Goal: Transaction & Acquisition: Purchase product/service

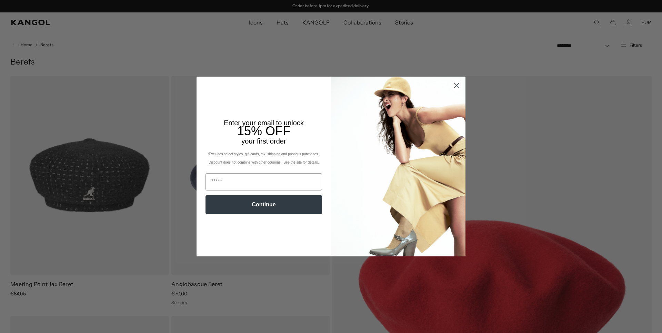
click at [456, 84] on circle "Close dialog" at bounding box center [456, 85] width 11 height 11
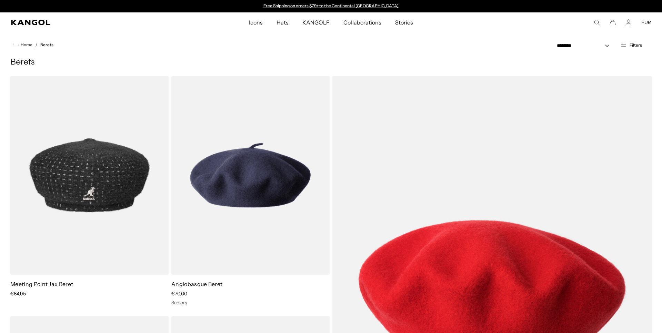
click at [628, 45] on button "Filters" at bounding box center [631, 45] width 30 height 6
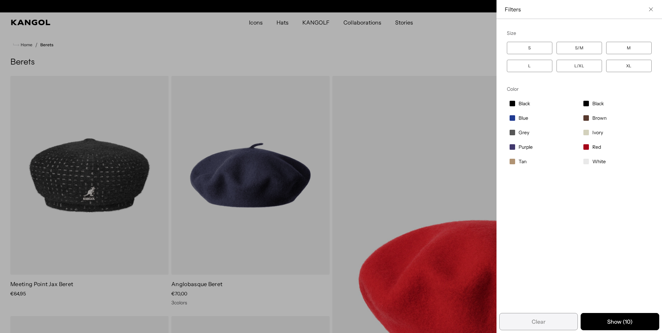
scroll to position [0, 142]
click at [603, 162] on span "White" at bounding box center [598, 161] width 13 height 6
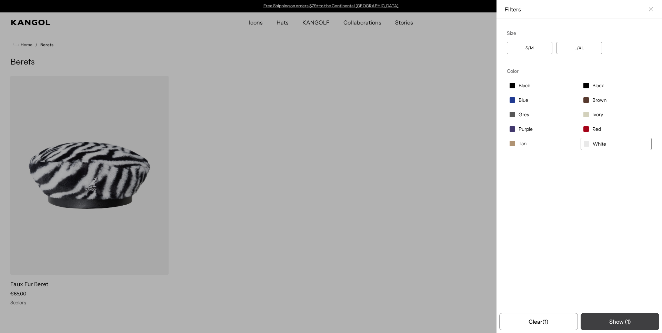
click at [626, 319] on button "Show ( 1 )" at bounding box center [619, 321] width 79 height 17
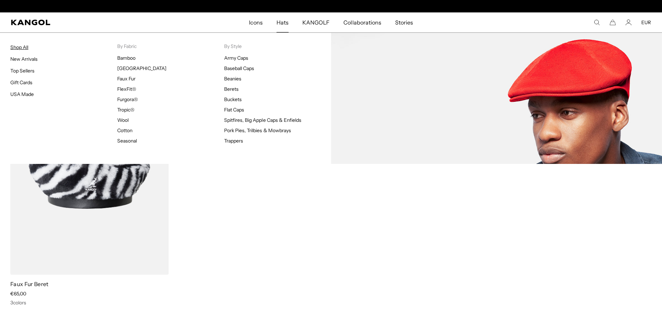
scroll to position [0, 142]
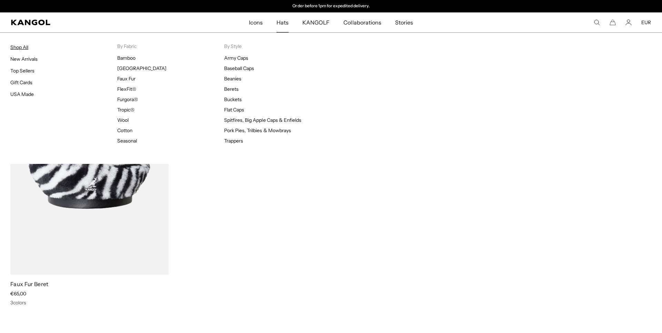
click at [17, 46] on link "Shop All" at bounding box center [19, 47] width 18 height 6
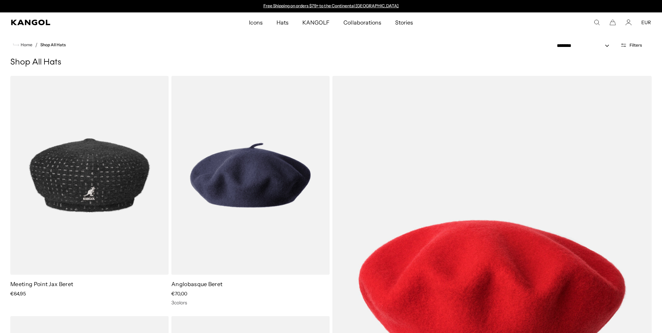
click at [637, 44] on span "Filters" at bounding box center [635, 45] width 12 height 5
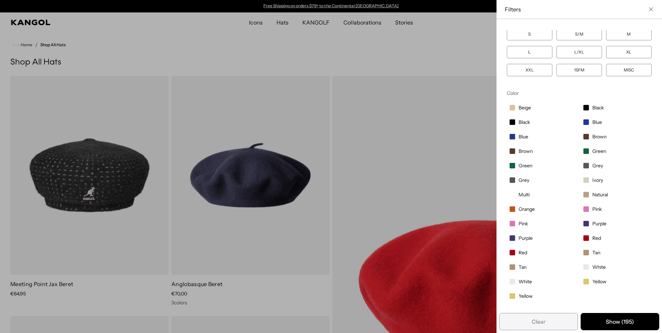
click at [524, 279] on span "White" at bounding box center [524, 281] width 13 height 6
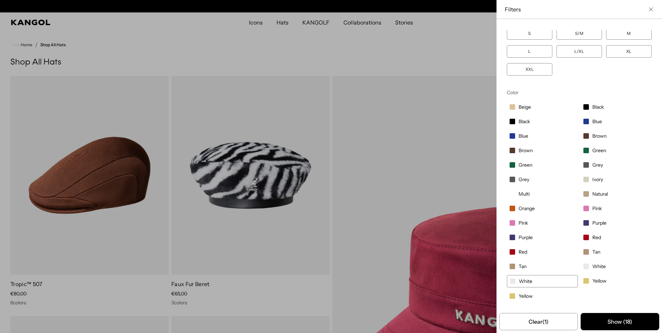
scroll to position [0, 142]
click at [595, 265] on span "White" at bounding box center [598, 266] width 13 height 6
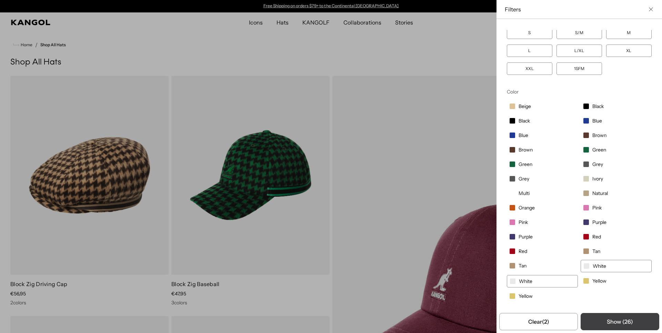
click at [624, 319] on button "Show ( 26 )" at bounding box center [619, 321] width 79 height 17
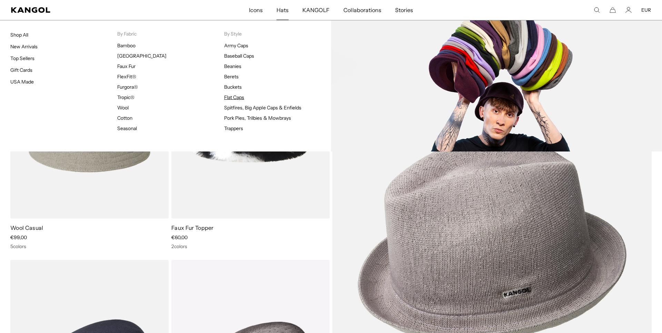
scroll to position [0, 142]
click at [233, 99] on link "Flat Caps" at bounding box center [234, 97] width 20 height 6
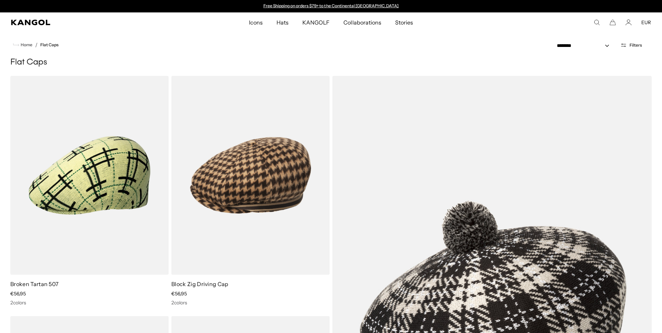
click at [635, 44] on span "Filters" at bounding box center [635, 45] width 12 height 5
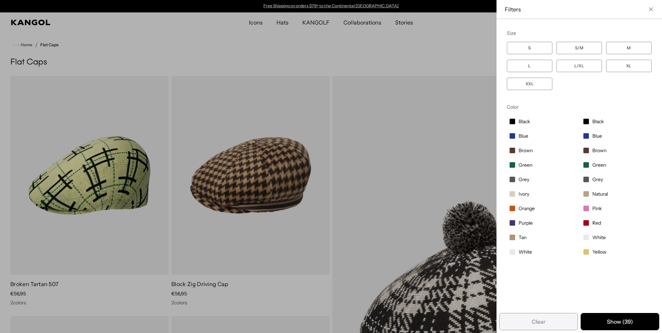
click at [527, 253] on span "White" at bounding box center [524, 251] width 13 height 6
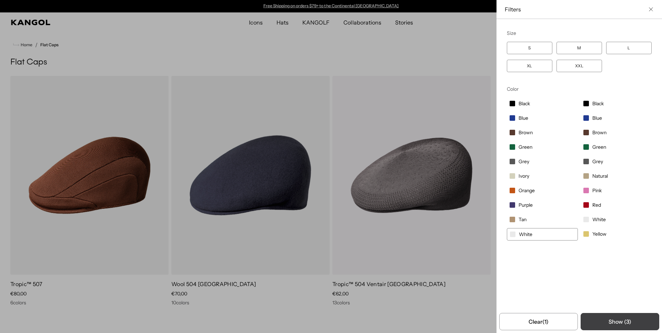
click at [611, 318] on button "Show ( 3 )" at bounding box center [619, 321] width 79 height 17
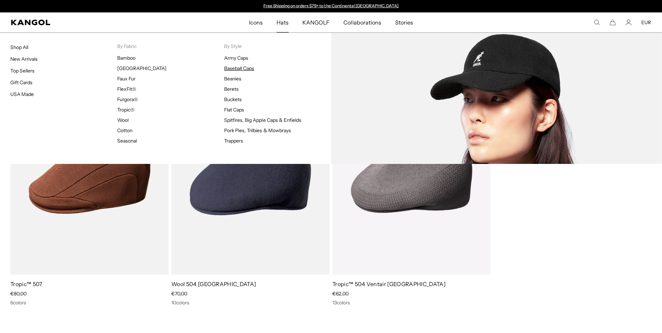
click at [235, 67] on link "Baseball Caps" at bounding box center [239, 68] width 30 height 6
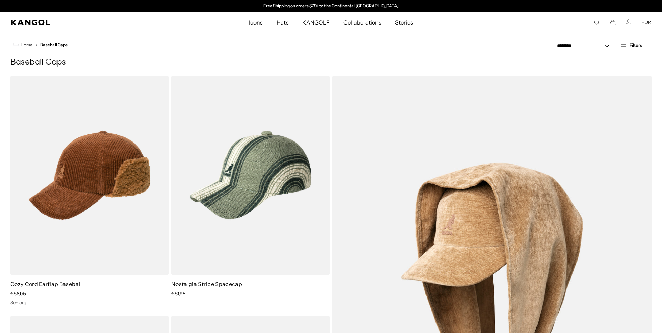
click at [634, 46] on span "Filters" at bounding box center [635, 45] width 12 height 5
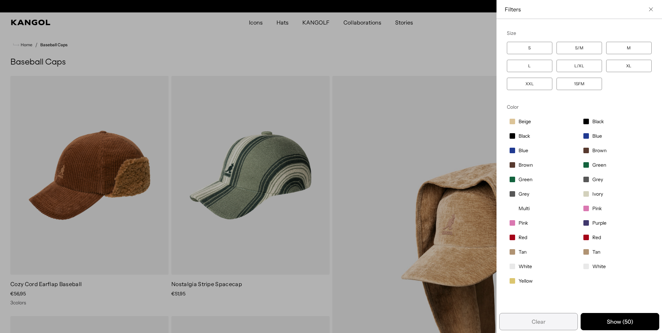
scroll to position [0, 142]
click at [522, 267] on span "White" at bounding box center [524, 266] width 13 height 6
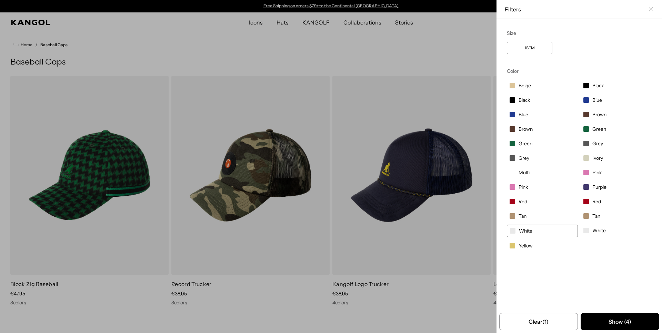
click at [601, 232] on span "White" at bounding box center [598, 230] width 13 height 6
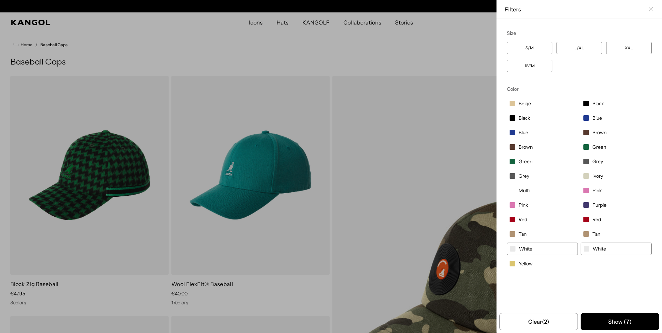
scroll to position [0, 142]
click at [620, 322] on button "Show ( 7 )" at bounding box center [619, 321] width 79 height 17
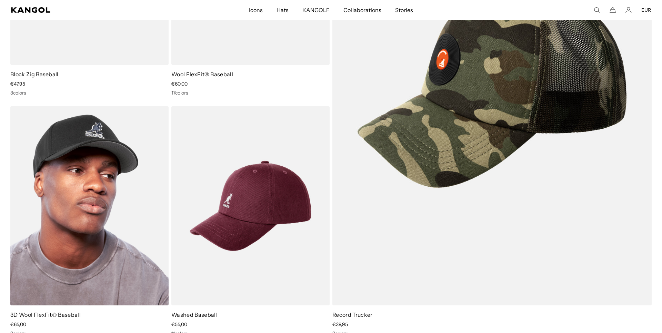
click at [95, 173] on img at bounding box center [89, 205] width 158 height 199
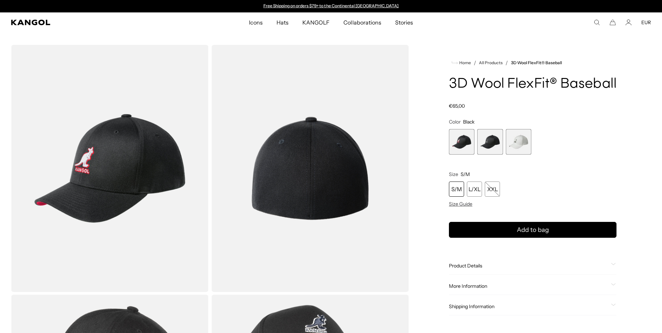
click at [520, 141] on span "3 of 3" at bounding box center [519, 142] width 26 height 26
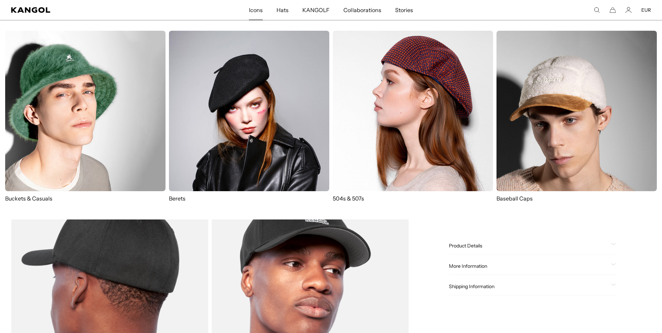
click at [236, 118] on img at bounding box center [249, 111] width 160 height 160
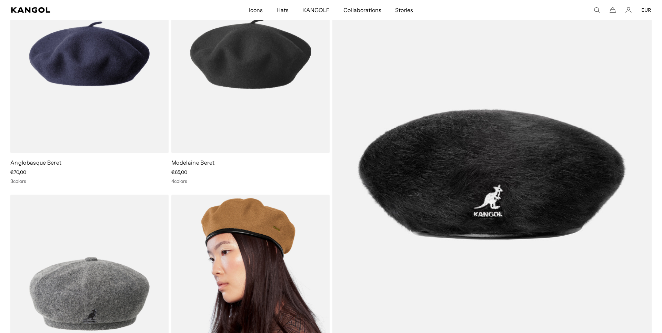
scroll to position [0, 142]
click at [239, 234] on img at bounding box center [250, 293] width 158 height 199
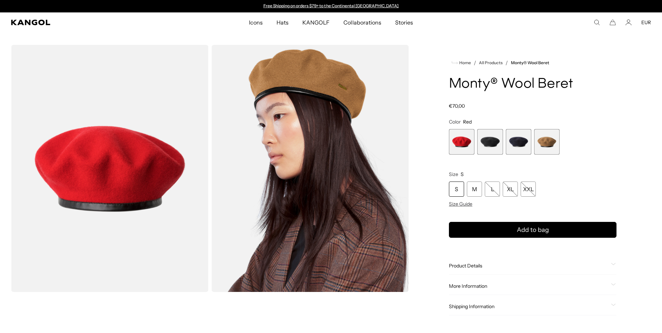
click at [485, 141] on span "2 of 4" at bounding box center [490, 142] width 26 height 26
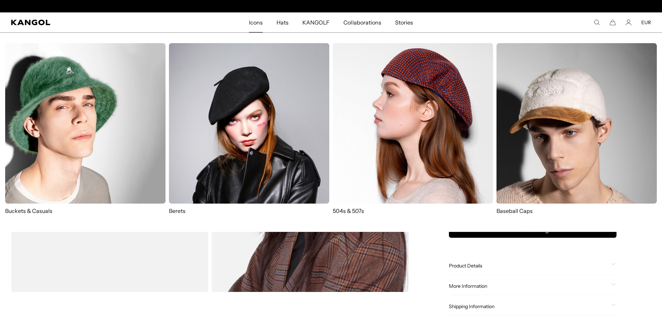
scroll to position [0, 142]
click at [425, 106] on img at bounding box center [413, 123] width 160 height 160
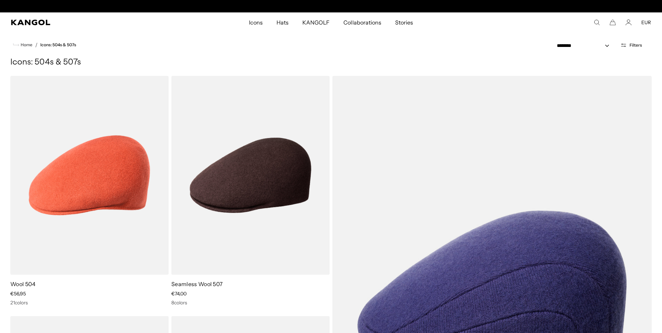
scroll to position [0, 142]
click at [636, 45] on span "Filters" at bounding box center [635, 45] width 12 height 5
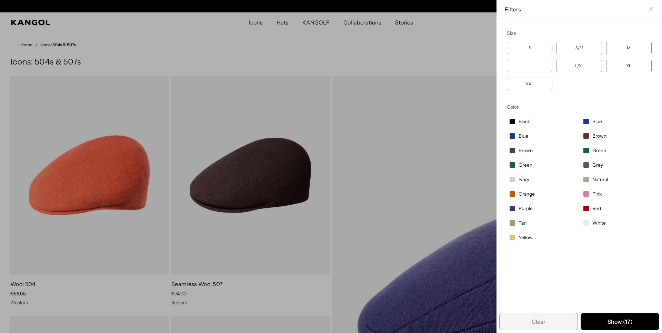
scroll to position [0, 0]
click at [590, 223] on label "White" at bounding box center [615, 223] width 71 height 12
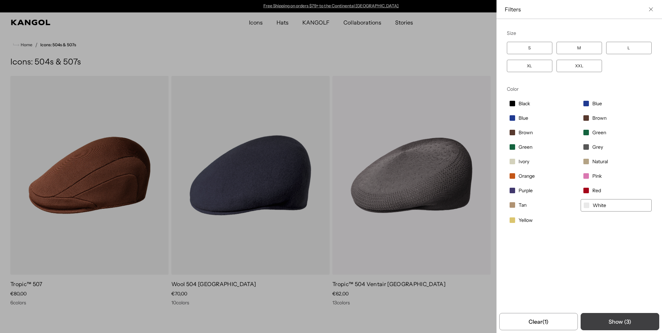
click at [621, 320] on button "Show ( 3 )" at bounding box center [619, 321] width 79 height 17
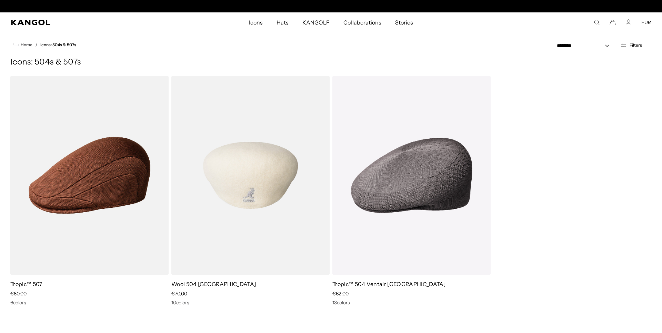
scroll to position [0, 142]
click at [225, 184] on img at bounding box center [250, 175] width 158 height 199
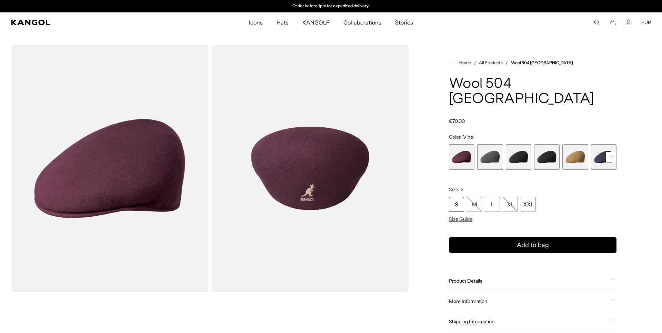
click at [612, 152] on rect at bounding box center [611, 157] width 10 height 10
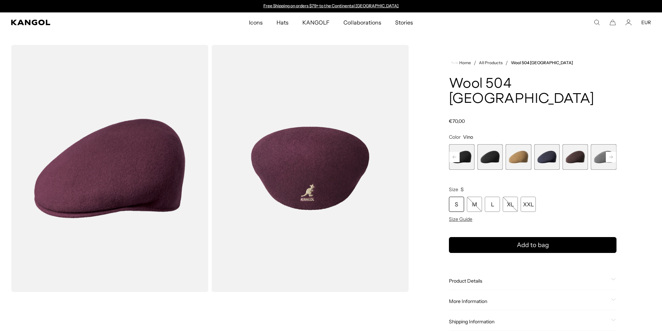
click at [612, 152] on rect at bounding box center [611, 157] width 10 height 10
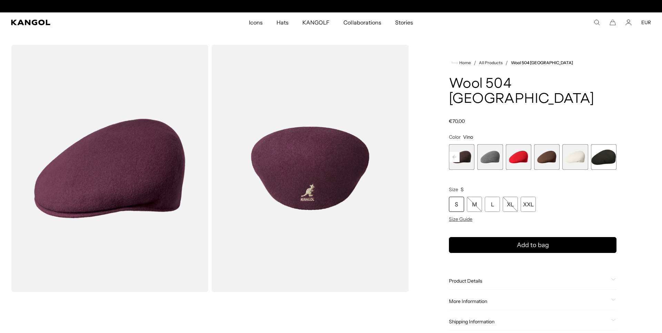
click at [577, 144] on span "11 of 12" at bounding box center [575, 157] width 26 height 26
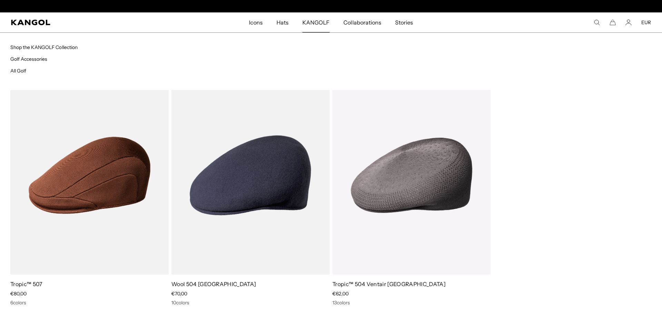
click at [321, 20] on span "KANGOLF" at bounding box center [315, 22] width 27 height 20
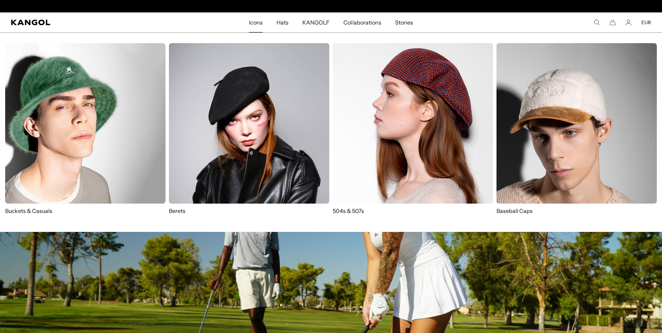
scroll to position [0, 142]
click at [48, 116] on img at bounding box center [85, 123] width 160 height 160
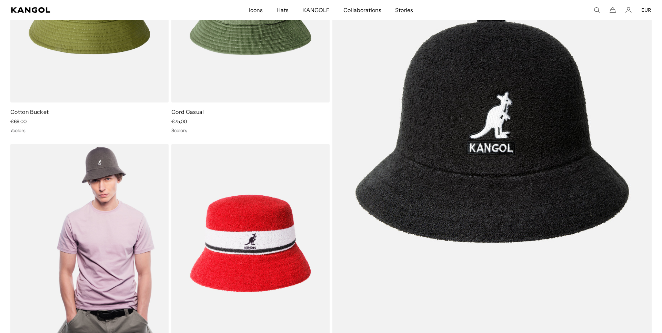
scroll to position [0, 142]
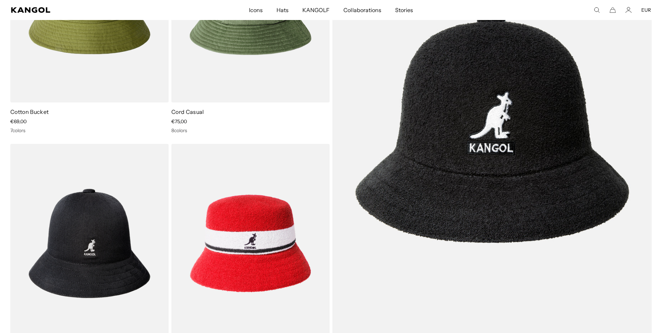
click at [470, 138] on img at bounding box center [491, 128] width 319 height 448
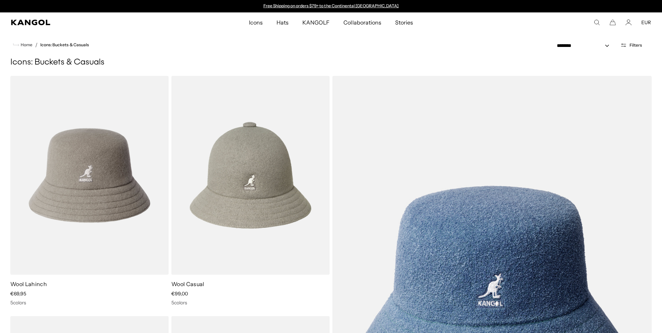
click at [633, 43] on span "Filters" at bounding box center [635, 45] width 12 height 5
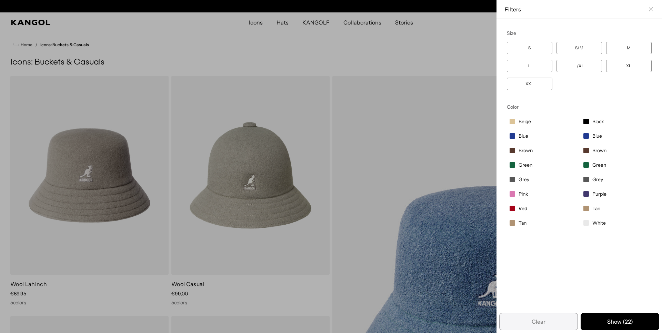
scroll to position [0, 142]
click at [596, 224] on span "White" at bounding box center [598, 223] width 13 height 6
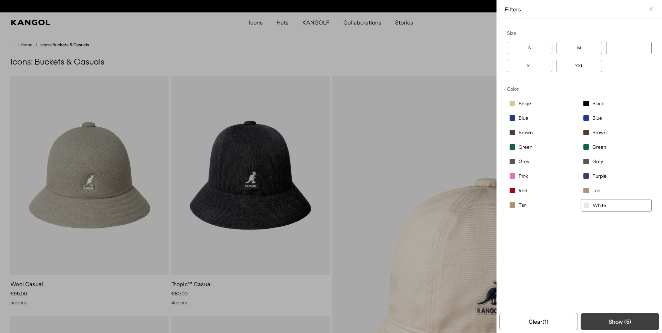
click at [624, 321] on button "Show ( 5 )" at bounding box center [619, 321] width 79 height 17
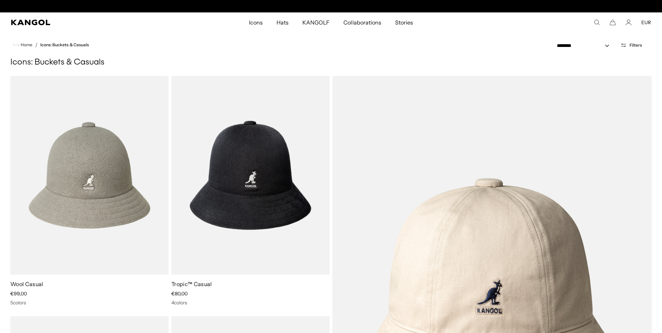
scroll to position [0, 142]
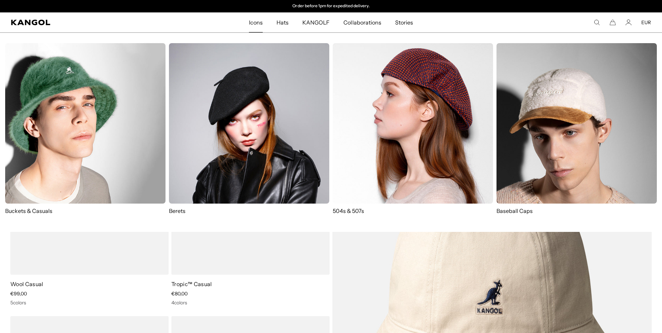
click at [239, 78] on img at bounding box center [249, 123] width 160 height 160
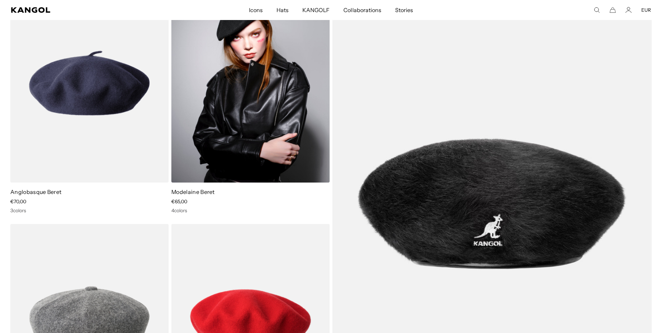
scroll to position [94, 0]
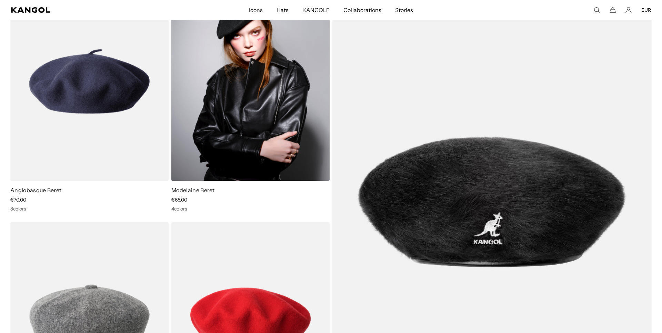
click at [239, 77] on img at bounding box center [250, 81] width 158 height 199
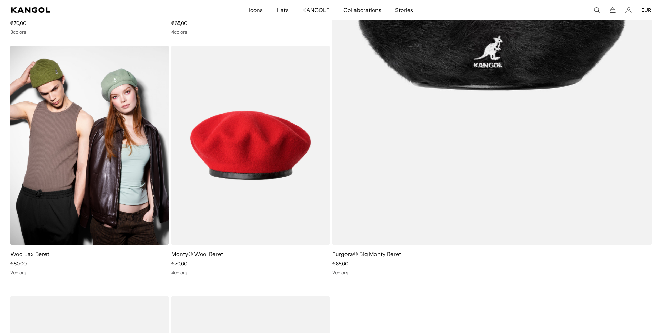
scroll to position [0, 142]
click at [79, 149] on img at bounding box center [89, 144] width 158 height 199
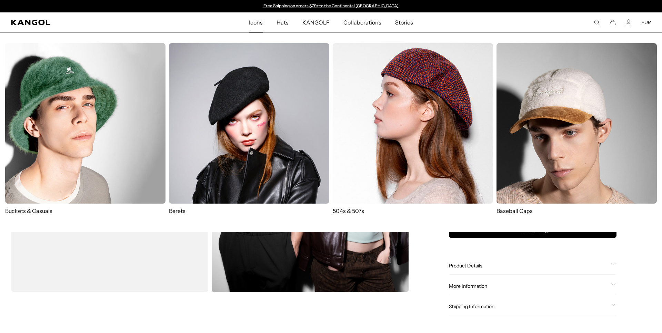
click at [252, 23] on span "Icons" at bounding box center [256, 22] width 14 height 20
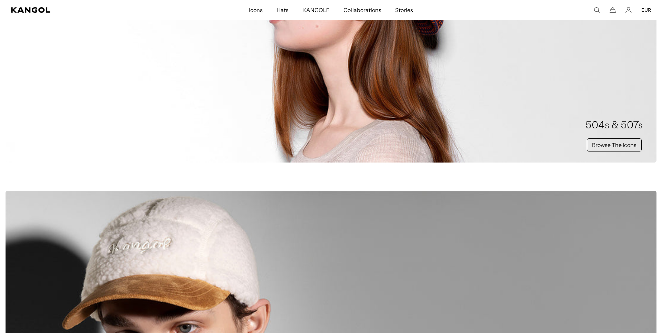
scroll to position [651, 0]
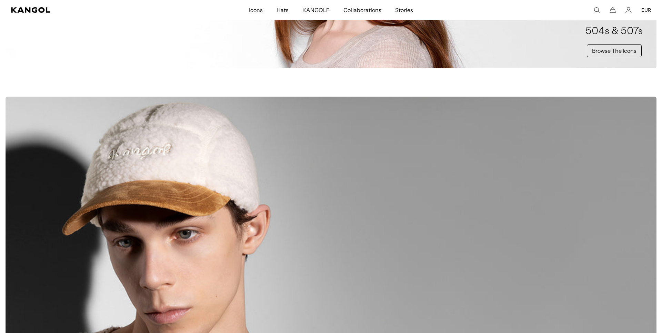
click at [186, 147] on div "Baseball Caps Browse The Icons" at bounding box center [331, 236] width 651 height 281
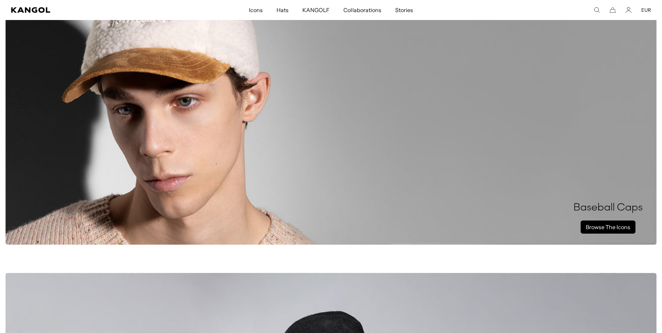
scroll to position [0, 142]
click at [616, 224] on link "Browse The Icons" at bounding box center [607, 226] width 55 height 13
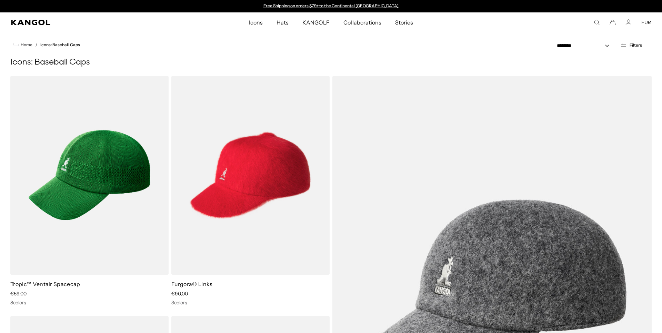
click at [635, 46] on span "Filters" at bounding box center [635, 45] width 12 height 5
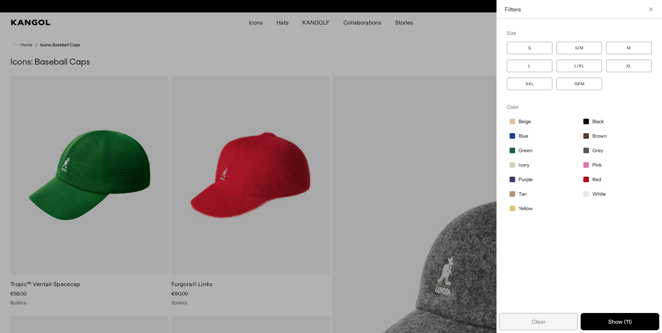
scroll to position [0, 142]
click at [600, 197] on span "White" at bounding box center [598, 194] width 13 height 6
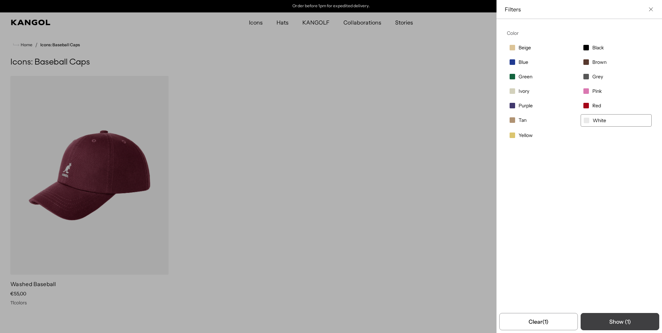
click at [621, 319] on button "Show ( 1 )" at bounding box center [619, 321] width 79 height 17
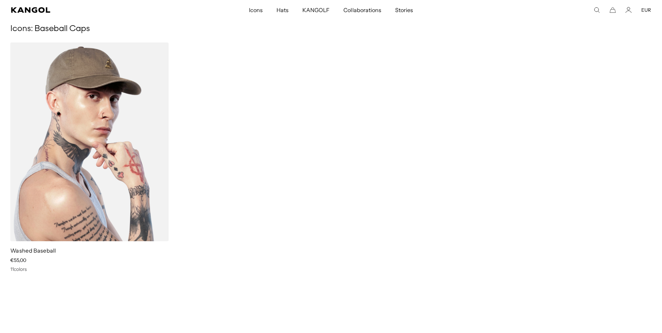
scroll to position [44, 0]
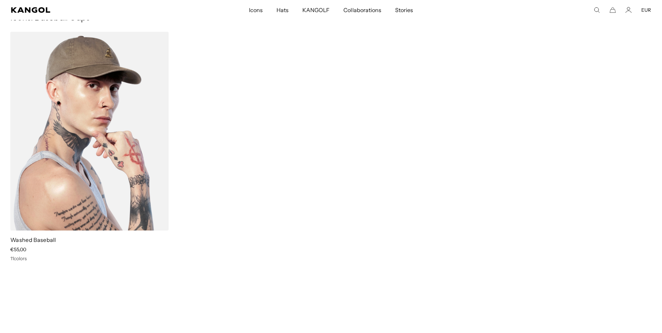
click at [101, 131] on img at bounding box center [89, 131] width 158 height 199
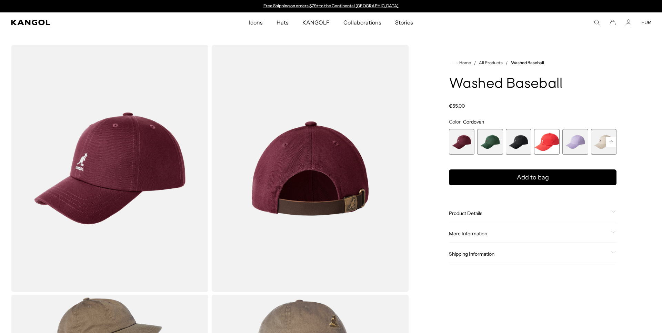
click at [612, 142] on rect at bounding box center [611, 141] width 10 height 10
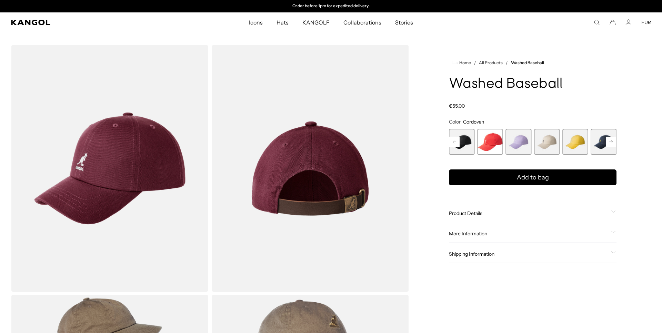
click at [543, 139] on span "6 of 14" at bounding box center [547, 142] width 26 height 26
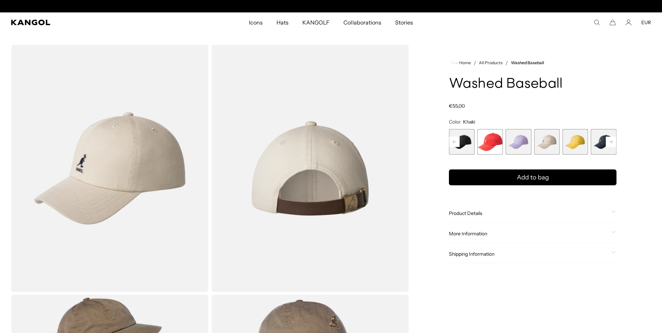
scroll to position [0, 142]
click at [612, 141] on icon at bounding box center [610, 141] width 3 height 3
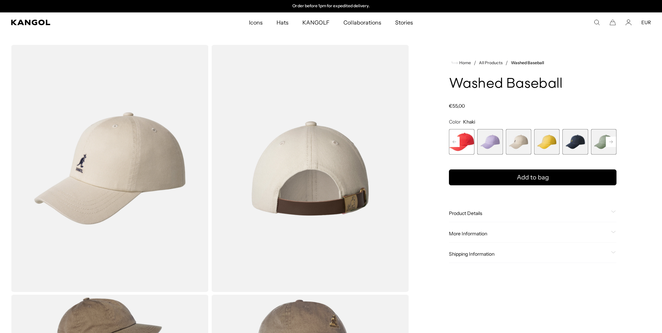
click at [612, 141] on icon at bounding box center [610, 141] width 3 height 3
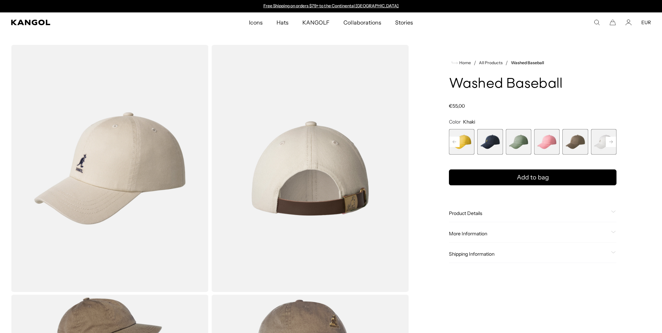
click at [612, 141] on icon at bounding box center [610, 141] width 3 height 3
click at [573, 143] on span "12 of 14" at bounding box center [575, 142] width 26 height 26
